Goal: Information Seeking & Learning: Learn about a topic

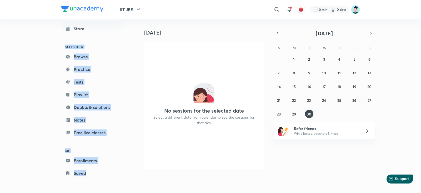
scroll to position [19, 0]
drag, startPoint x: 54, startPoint y: 46, endPoint x: 102, endPoint y: 206, distance: 167.4
click at [102, 192] on html "IIT JEE ​ 0 min 0 days Planner Store SELF STUDY Browse Practice Tests Playlist …" at bounding box center [210, 96] width 421 height 193
click at [22, 82] on div "IIT JEE ​ 0 min 0 days Planner Store SELF STUDY Browse Practice Tests Playlist …" at bounding box center [210, 96] width 421 height 193
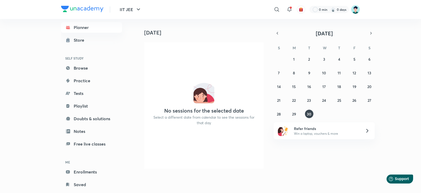
scroll to position [19, 0]
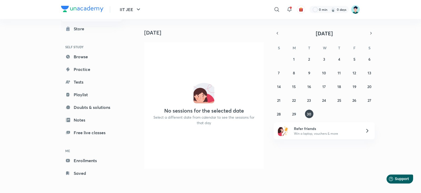
click at [22, 70] on div "IIT JEE ​ 0 min 0 days Planner Store SELF STUDY Browse Practice Tests Playlist …" at bounding box center [210, 96] width 421 height 193
click at [274, 8] on icon at bounding box center [277, 9] width 6 height 6
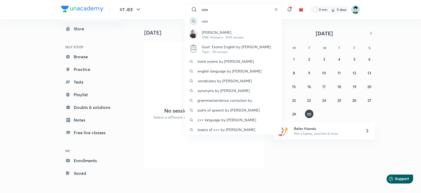
type input "nim"
click at [0, 93] on div "nim [PERSON_NAME] 378K followers • 1509 courses Govt. Exams English by [PERSON_…" at bounding box center [210, 96] width 421 height 193
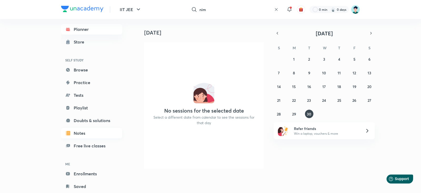
scroll to position [0, 0]
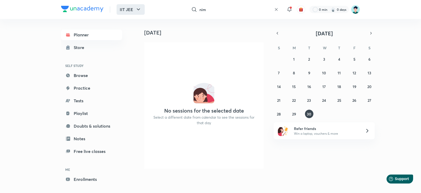
click at [121, 13] on button "IIT JEE" at bounding box center [131, 9] width 28 height 11
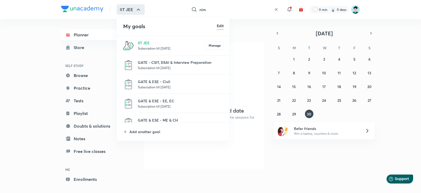
click at [154, 46] on p "Subscription till [DATE]" at bounding box center [172, 48] width 68 height 5
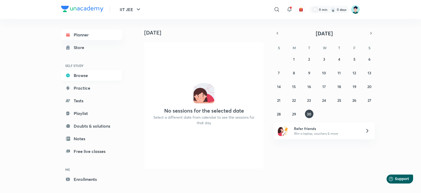
click at [80, 74] on link "Browse" at bounding box center [91, 75] width 61 height 11
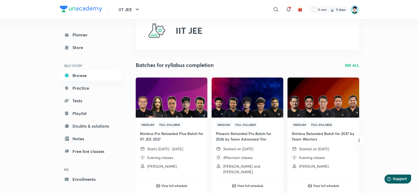
scroll to position [33, 0]
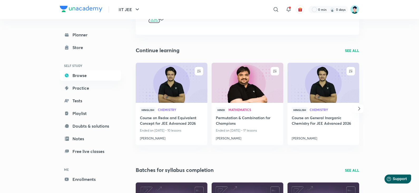
click at [354, 49] on p "SEE ALL" at bounding box center [352, 51] width 14 height 6
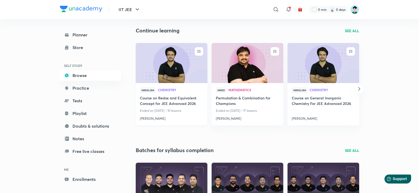
scroll to position [66, 0]
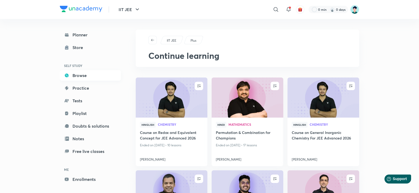
scroll to position [19, 0]
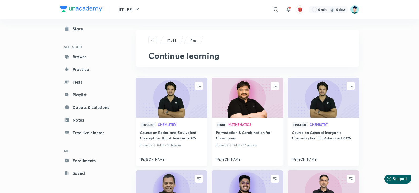
drag, startPoint x: 78, startPoint y: 81, endPoint x: 188, endPoint y: 112, distance: 115.0
click at [78, 81] on link "Tests" at bounding box center [90, 82] width 61 height 11
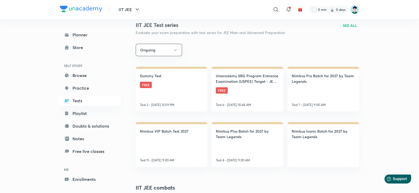
scroll to position [99, 0]
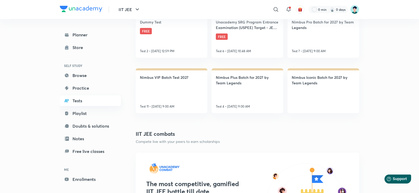
scroll to position [165, 0]
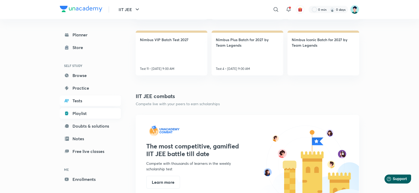
click at [86, 114] on link "Playlist" at bounding box center [90, 113] width 61 height 11
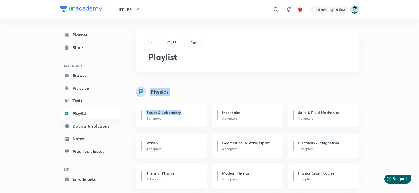
drag, startPoint x: 151, startPoint y: 90, endPoint x: 190, endPoint y: 98, distance: 40.6
click at [190, 98] on div "Physics Basics & Laboratory 4 chapters Mechanics 8 chapters Solid & Fluid Mecha…" at bounding box center [252, 136] width 232 height 101
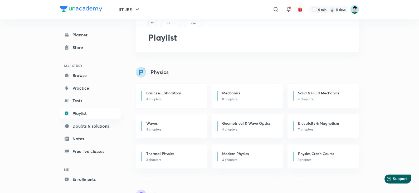
scroll to position [33, 0]
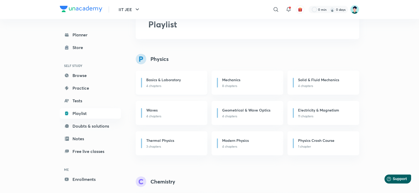
click at [157, 87] on p "4 chapters" at bounding box center [173, 85] width 55 height 5
click at [178, 80] on h6 "Basics & Laboratory" at bounding box center [163, 80] width 34 height 6
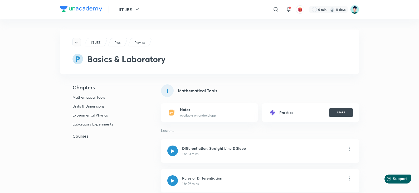
click at [75, 44] on icon "button" at bounding box center [77, 42] width 4 height 4
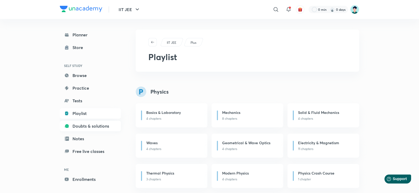
click at [83, 128] on link "Doubts & solutions" at bounding box center [90, 126] width 61 height 11
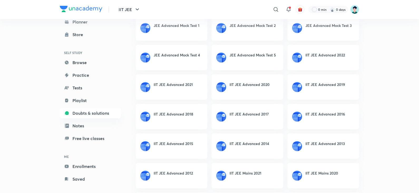
scroll to position [19, 0]
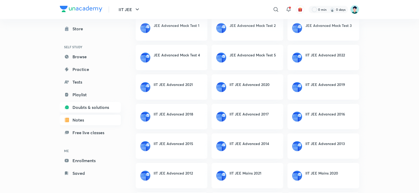
click at [82, 121] on link "Notes" at bounding box center [90, 120] width 61 height 11
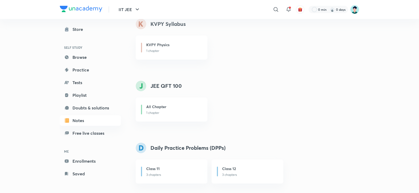
scroll to position [19, 0]
